Goal: Check status: Check status

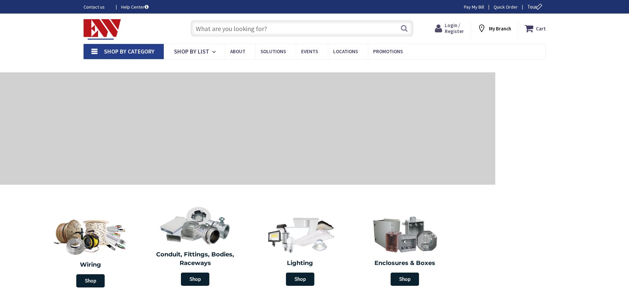
click at [456, 26] on span "Login / Register" at bounding box center [453, 28] width 19 height 12
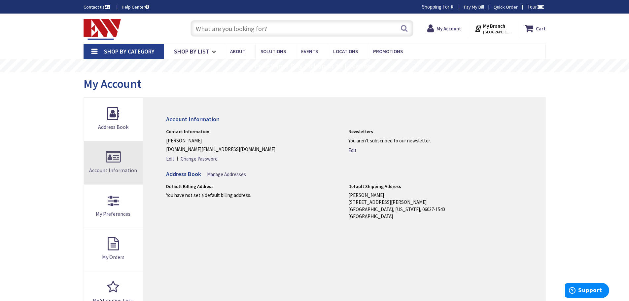
click at [113, 159] on link "Account Information" at bounding box center [113, 162] width 59 height 43
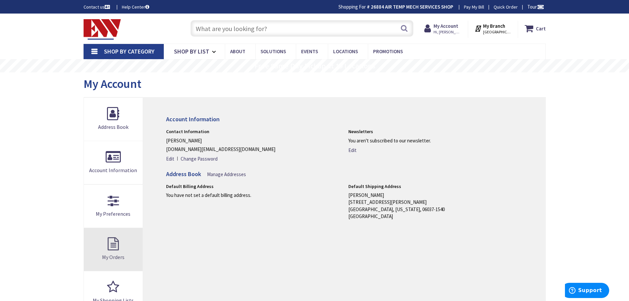
click at [108, 249] on link "My Orders" at bounding box center [113, 249] width 59 height 43
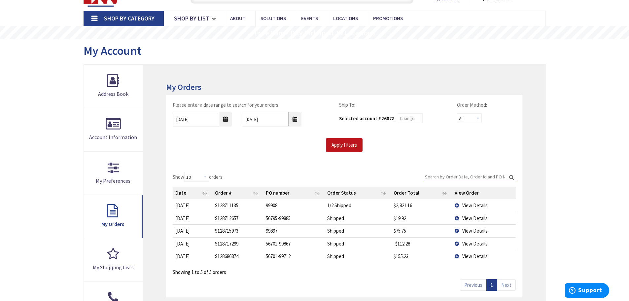
scroll to position [34, 0]
click at [466, 218] on span "View Details" at bounding box center [474, 218] width 25 height 6
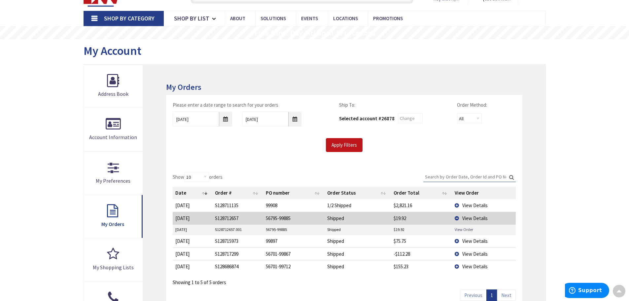
click at [460, 229] on link "View Order" at bounding box center [463, 229] width 18 height 6
